Goal: Information Seeking & Learning: Learn about a topic

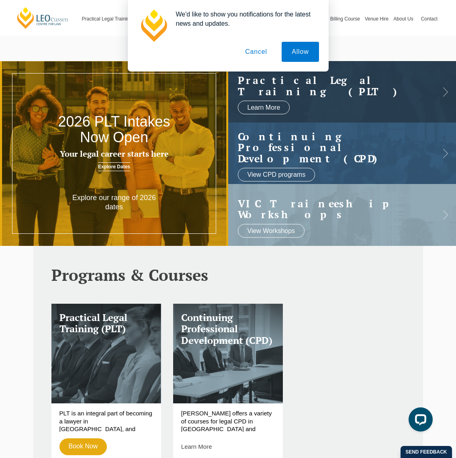
scroll to position [1, 0]
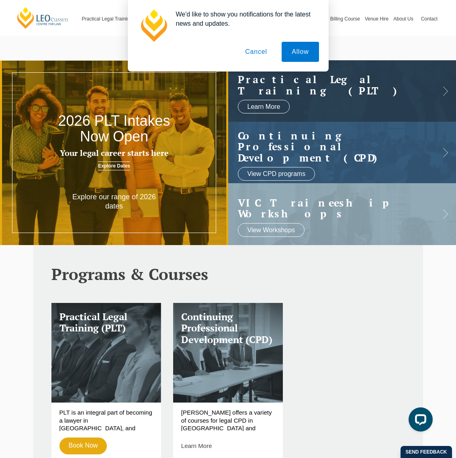
click at [258, 50] on button "Cancel" at bounding box center [256, 52] width 42 height 20
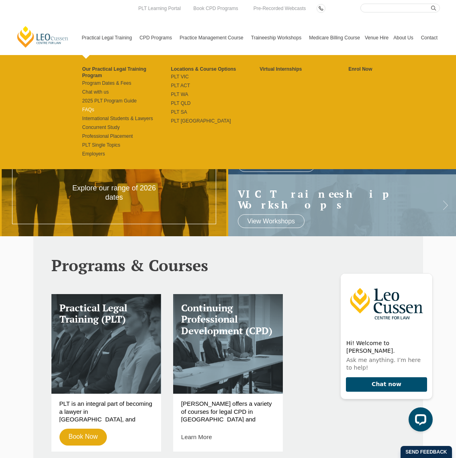
scroll to position [10, 0]
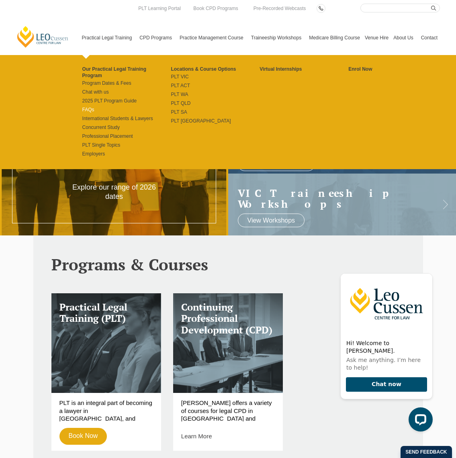
click at [82, 107] on link "FAQs" at bounding box center [126, 110] width 89 height 6
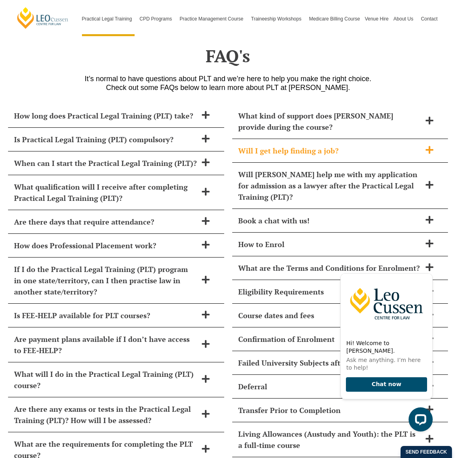
scroll to position [3443, 0]
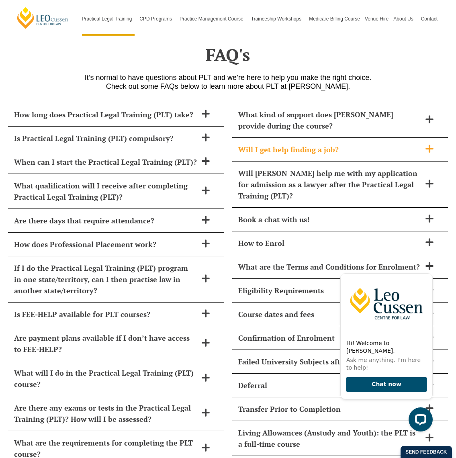
click at [430, 145] on icon at bounding box center [430, 149] width 8 height 8
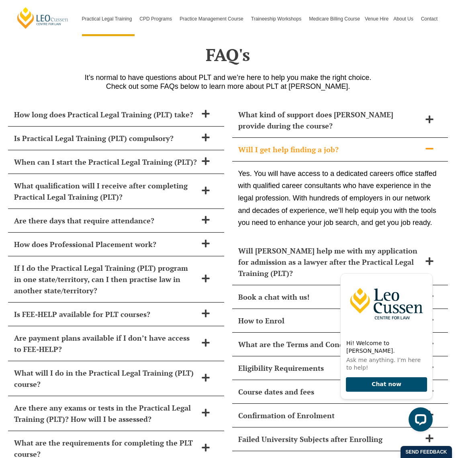
scroll to position [3445, 0]
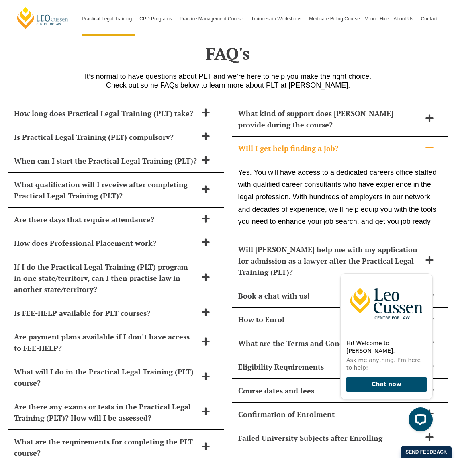
click at [430, 143] on icon at bounding box center [429, 147] width 9 height 9
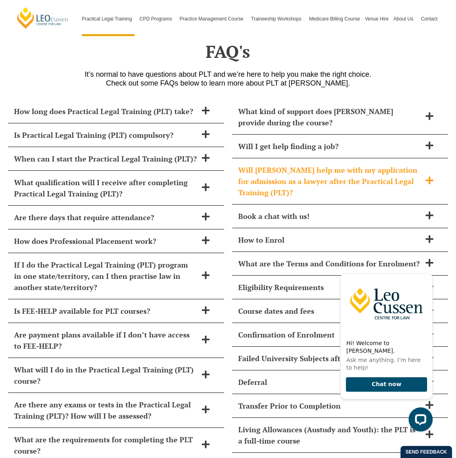
click at [429, 176] on span at bounding box center [429, 181] width 17 height 10
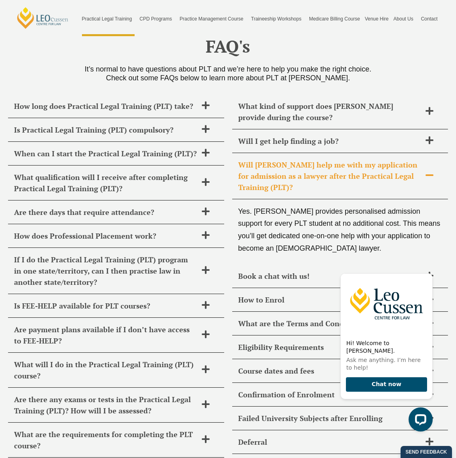
scroll to position [3453, 1]
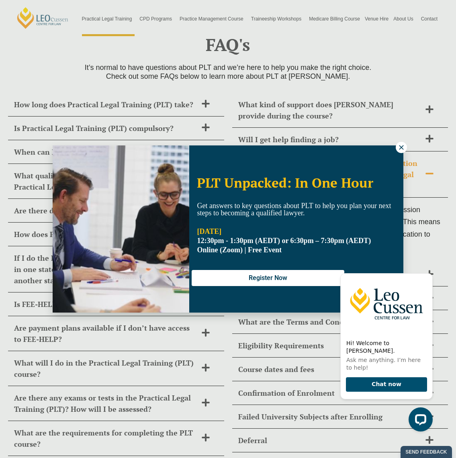
click at [403, 150] on icon at bounding box center [401, 147] width 4 height 4
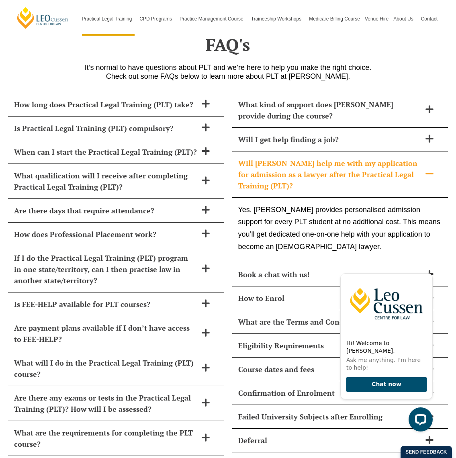
click at [431, 173] on icon at bounding box center [430, 174] width 8 height 2
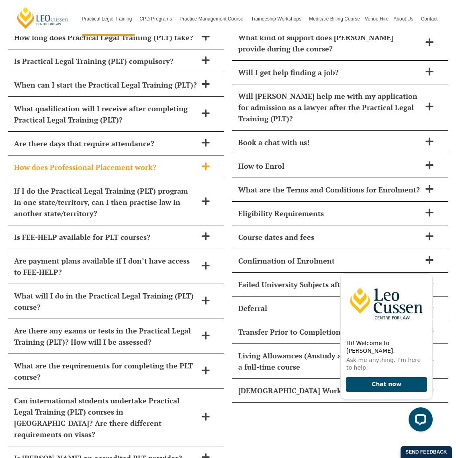
scroll to position [3522, 0]
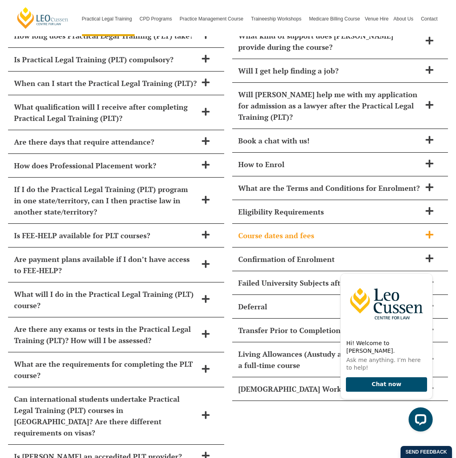
click at [431, 231] on icon at bounding box center [430, 235] width 8 height 8
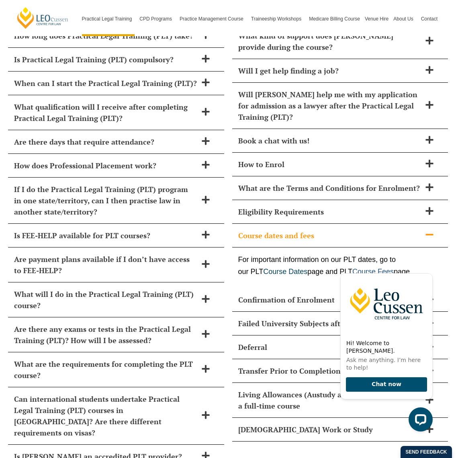
click at [377, 268] on link "Course Fees" at bounding box center [372, 272] width 41 height 8
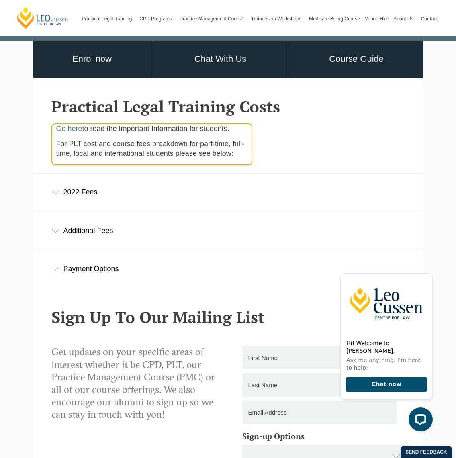
scroll to position [154, 0]
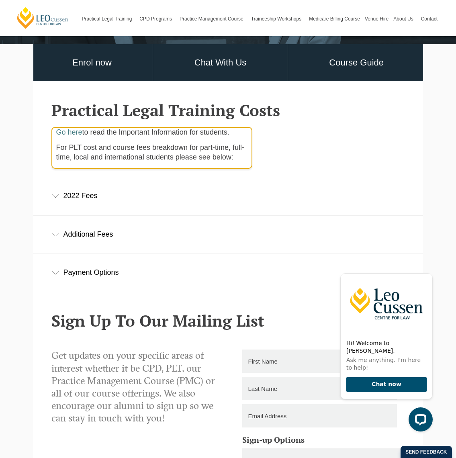
click at [56, 195] on icon at bounding box center [55, 196] width 8 height 4
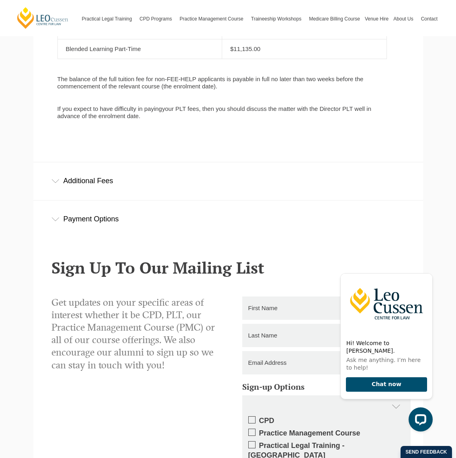
scroll to position [527, 0]
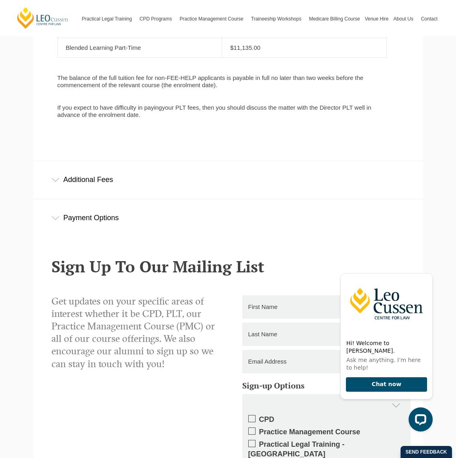
click at [58, 182] on icon at bounding box center [55, 180] width 8 height 4
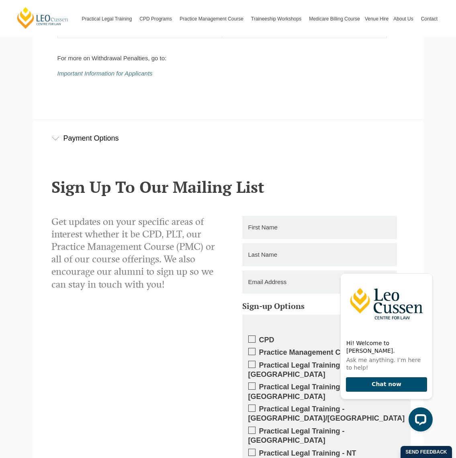
scroll to position [824, 0]
click at [59, 141] on icon at bounding box center [55, 139] width 8 height 4
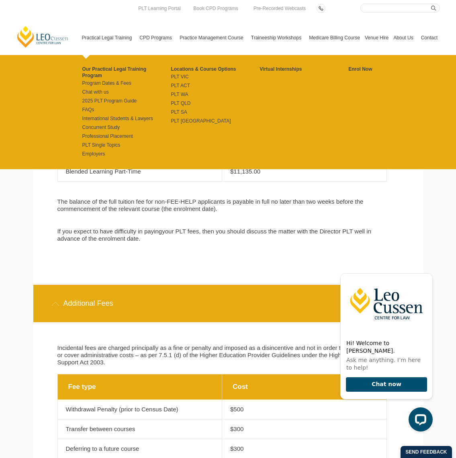
scroll to position [405, 0]
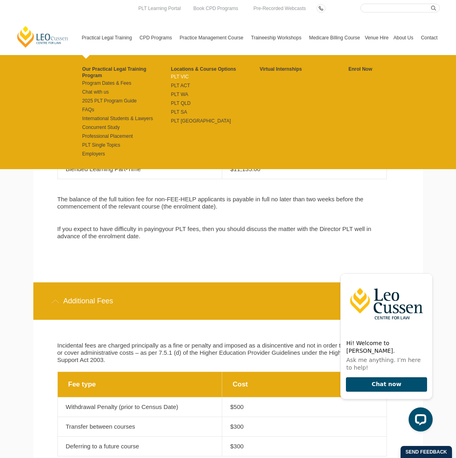
click at [174, 76] on link "PLT VIC" at bounding box center [215, 77] width 89 height 6
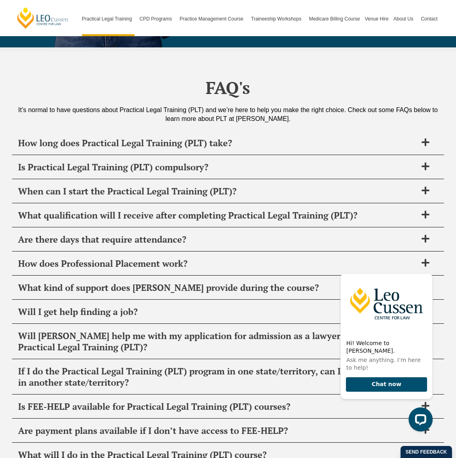
scroll to position [3878, 0]
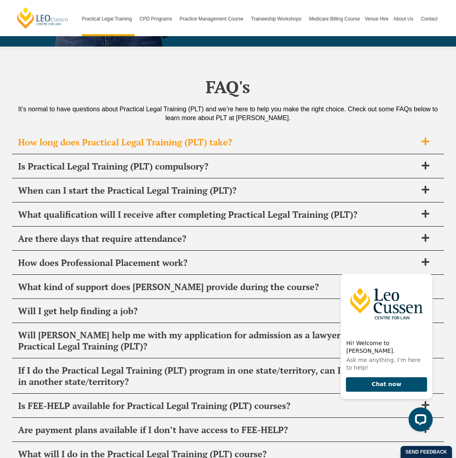
click at [430, 137] on span at bounding box center [425, 142] width 17 height 10
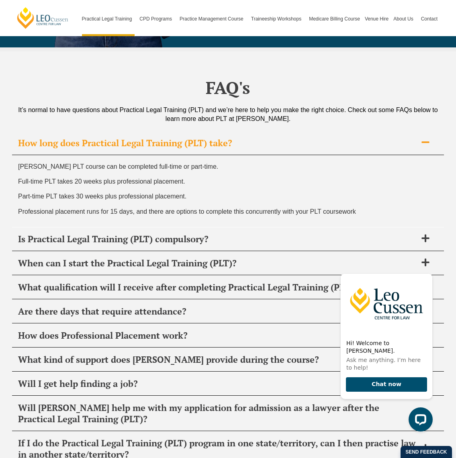
scroll to position [3876, 0]
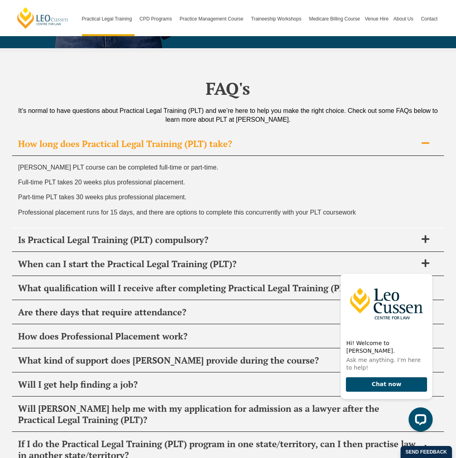
click at [430, 139] on span at bounding box center [425, 144] width 17 height 10
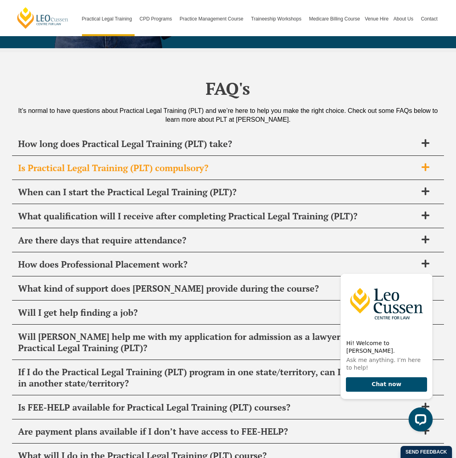
click at [426, 164] on icon at bounding box center [426, 168] width 8 height 8
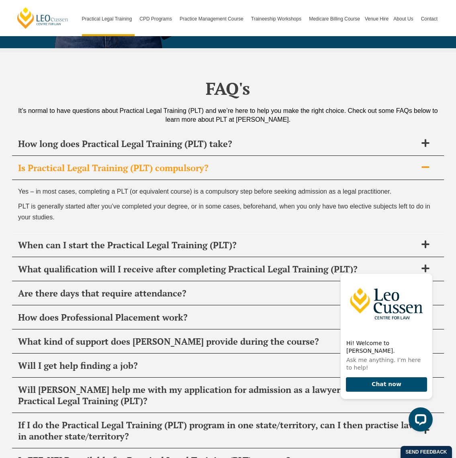
click at [426, 166] on icon at bounding box center [426, 167] width 8 height 2
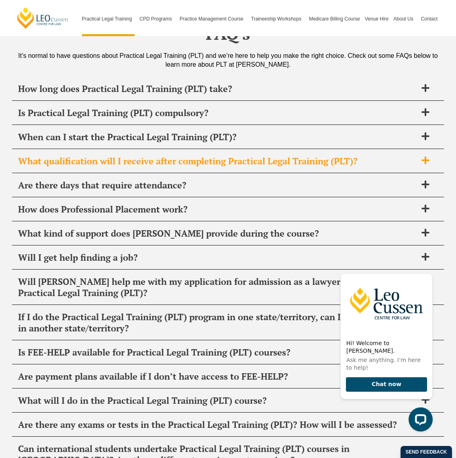
scroll to position [3932, 0]
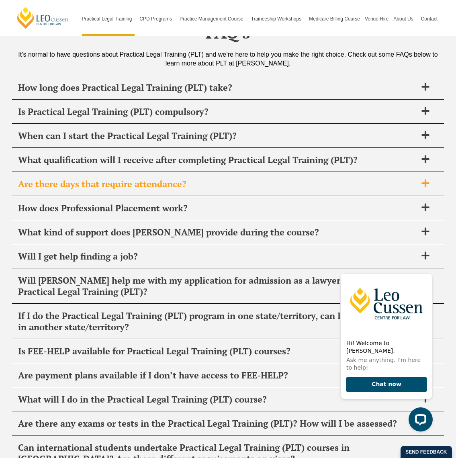
click at [426, 180] on icon at bounding box center [426, 184] width 8 height 8
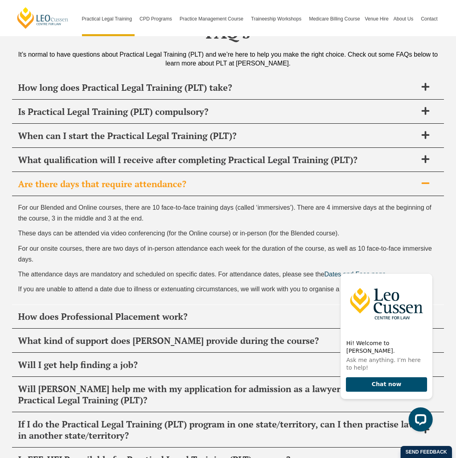
scroll to position [3932, 0]
click at [426, 183] on icon at bounding box center [426, 184] width 8 height 2
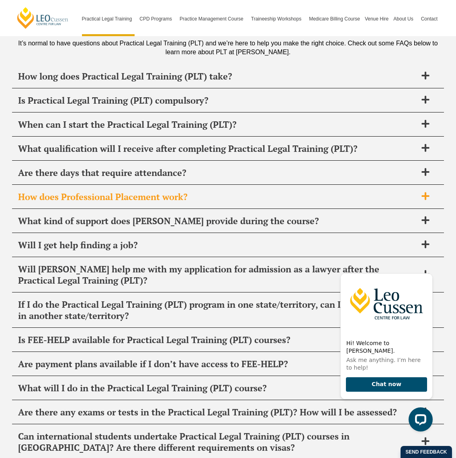
scroll to position [3944, 0]
click at [424, 193] on icon at bounding box center [426, 197] width 8 height 8
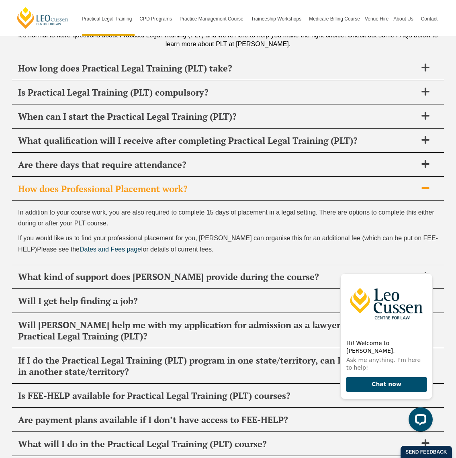
scroll to position [3952, 0]
click at [427, 187] on icon at bounding box center [426, 188] width 8 height 2
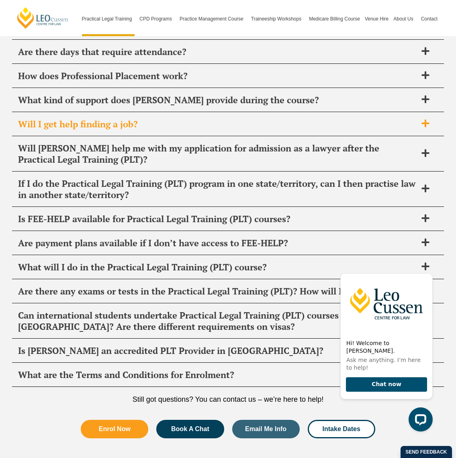
scroll to position [4069, 0]
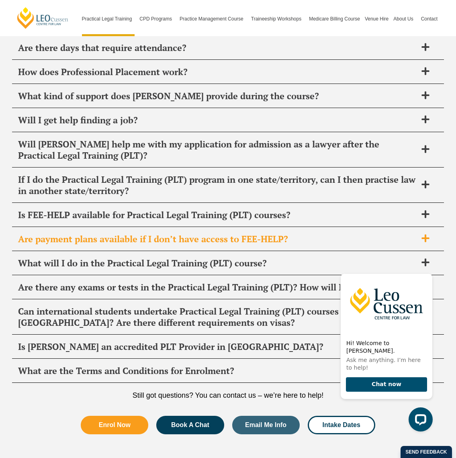
click at [424, 234] on icon at bounding box center [425, 238] width 9 height 9
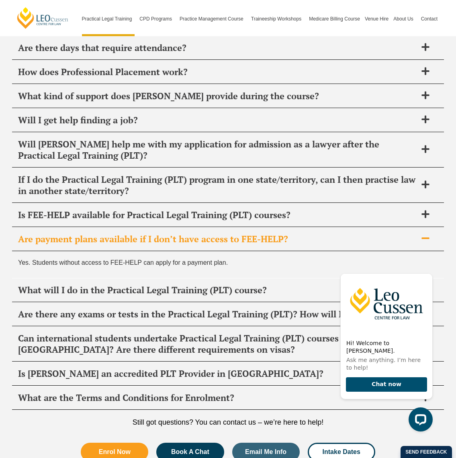
click at [426, 238] on icon at bounding box center [426, 239] width 8 height 2
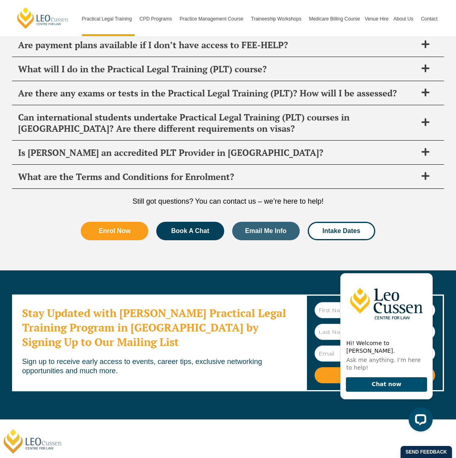
scroll to position [4262, 0]
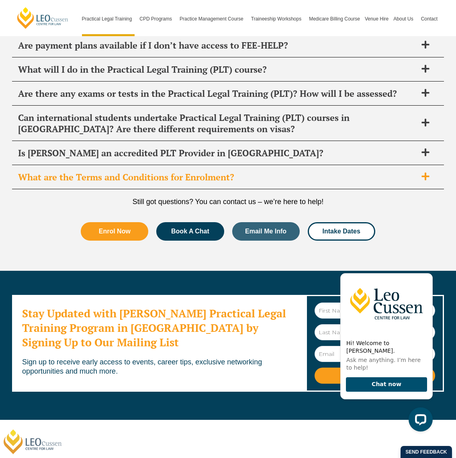
click at [427, 173] on icon at bounding box center [426, 177] width 8 height 8
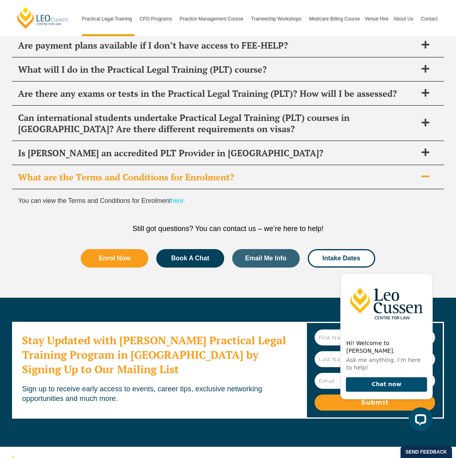
click at [427, 172] on icon at bounding box center [425, 176] width 9 height 9
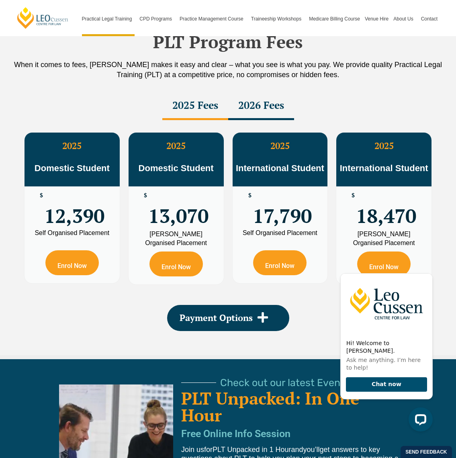
scroll to position [1390, 0]
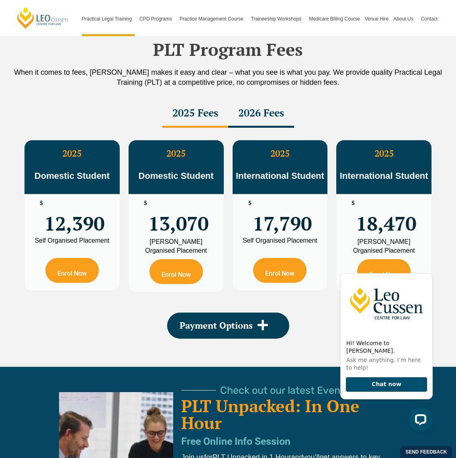
click at [256, 117] on div "2026 Fees" at bounding box center [261, 114] width 66 height 28
click at [188, 117] on div "2025 Fees" at bounding box center [195, 114] width 66 height 28
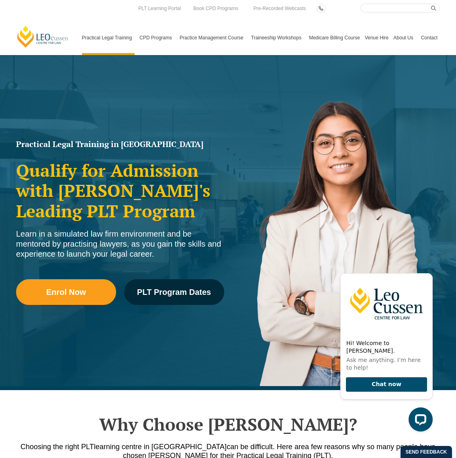
scroll to position [0, 0]
